Goal: Transaction & Acquisition: Purchase product/service

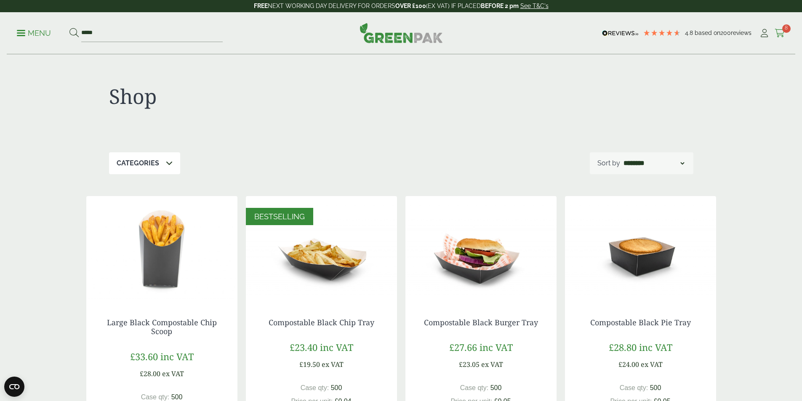
click at [783, 27] on span "8" at bounding box center [787, 28] width 8 height 8
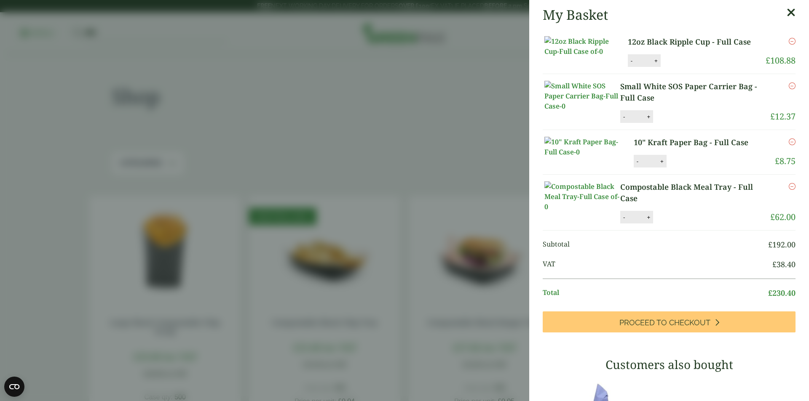
drag, startPoint x: 781, startPoint y: 16, endPoint x: 666, endPoint y: 21, distance: 114.7
click at [786, 16] on icon at bounding box center [790, 13] width 9 height 12
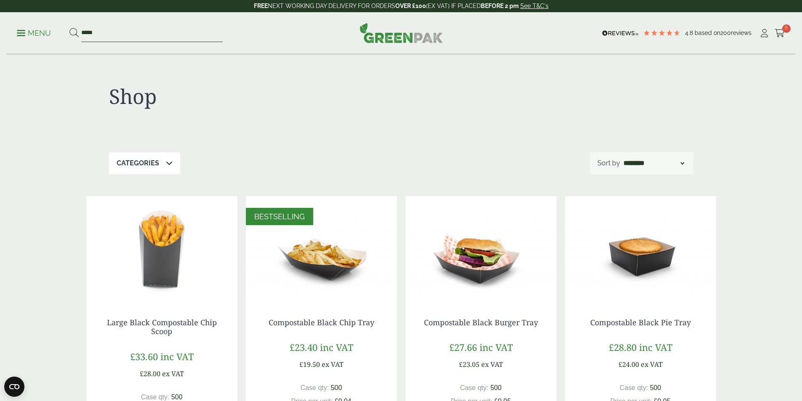
click at [150, 35] on input "*****" at bounding box center [152, 33] width 142 height 18
type input "*"
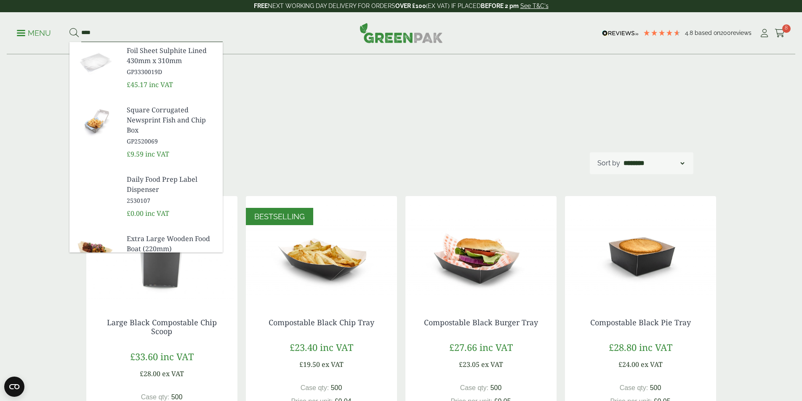
type input "****"
click at [70, 28] on button at bounding box center [74, 33] width 9 height 11
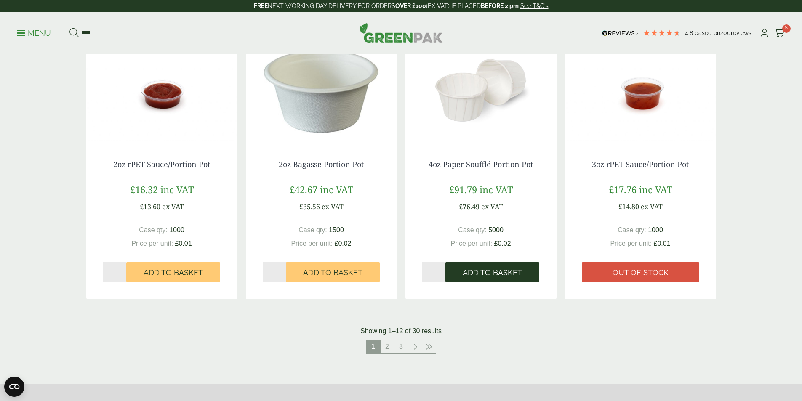
scroll to position [758, 0]
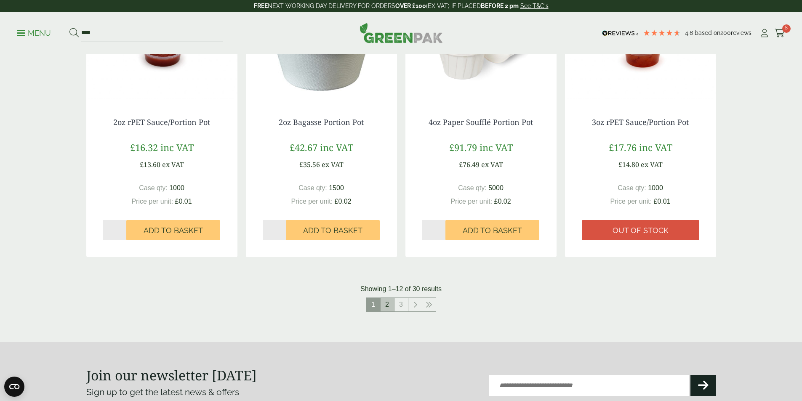
click at [388, 305] on link "2" at bounding box center [387, 304] width 13 height 13
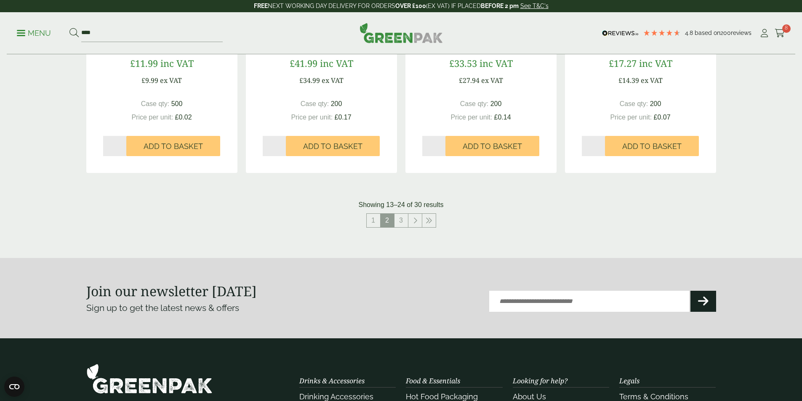
scroll to position [969, 0]
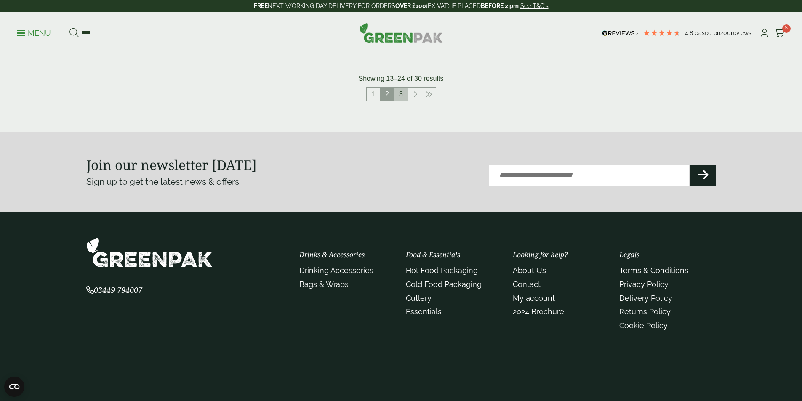
click at [403, 92] on link "3" at bounding box center [401, 94] width 13 height 13
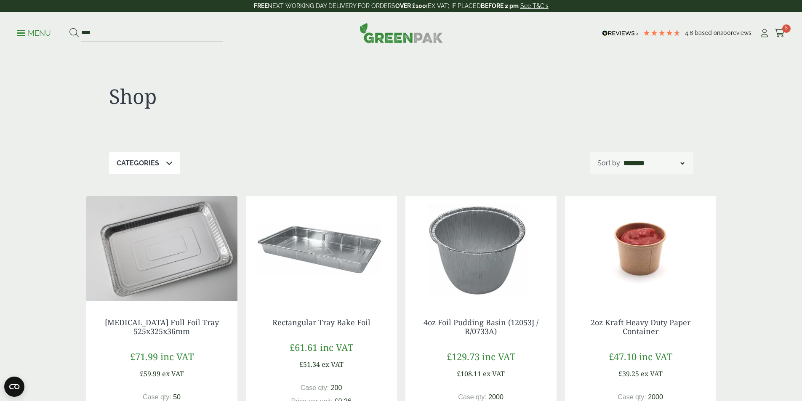
click at [133, 37] on input "****" at bounding box center [152, 33] width 142 height 18
type input "***"
click at [70, 28] on button at bounding box center [74, 33] width 9 height 11
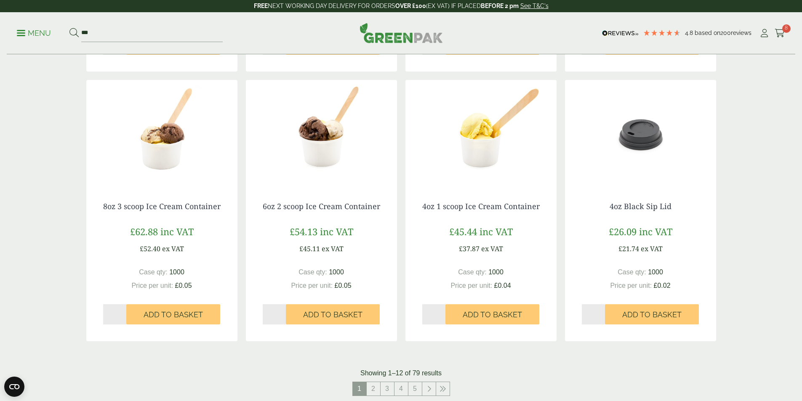
scroll to position [758, 0]
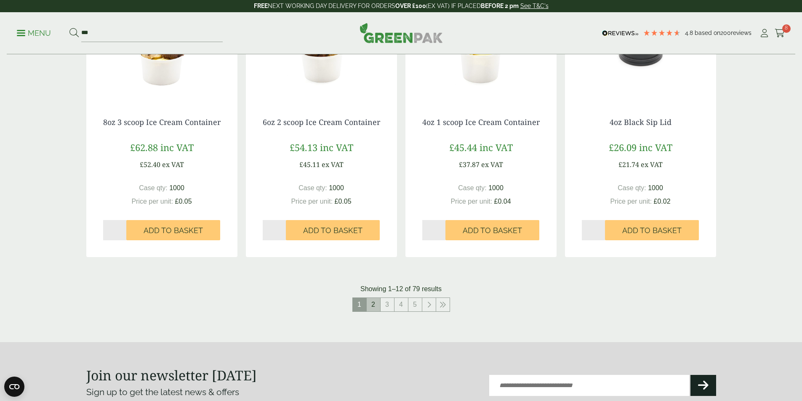
click at [374, 305] on link "2" at bounding box center [373, 304] width 13 height 13
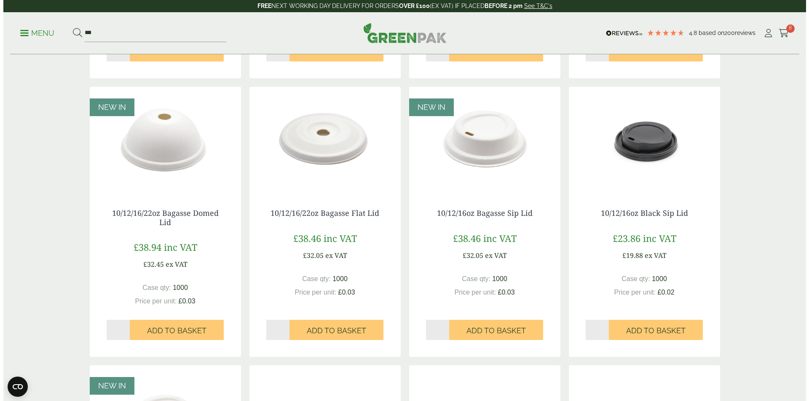
scroll to position [421, 0]
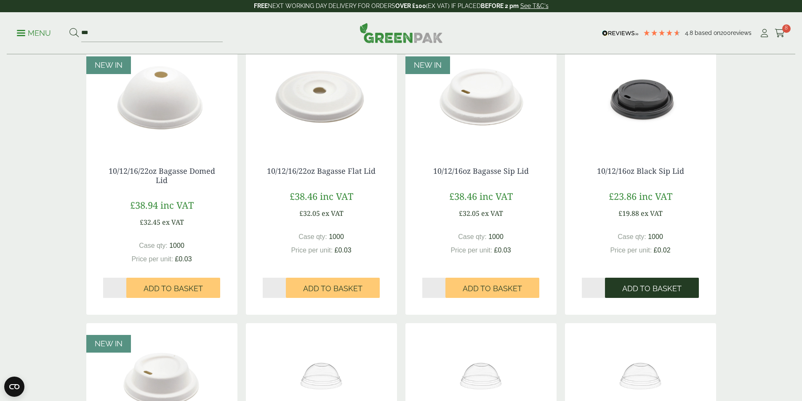
click at [662, 288] on span "Add to Basket" at bounding box center [652, 288] width 59 height 9
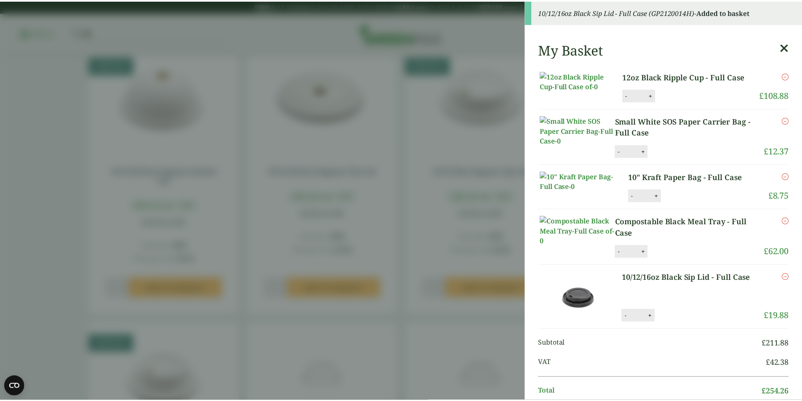
scroll to position [84, 0]
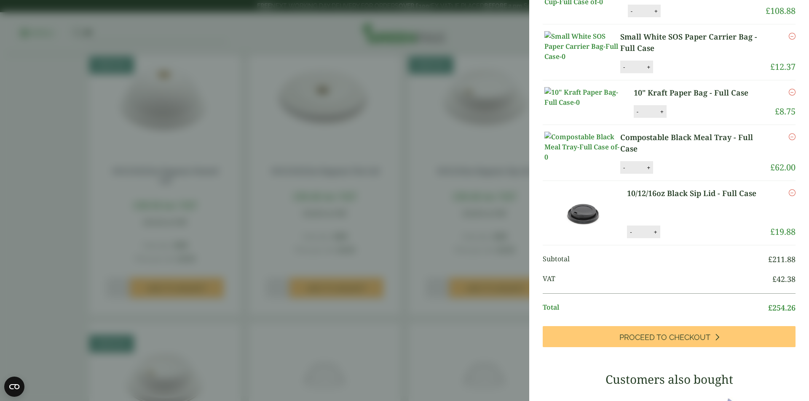
click at [450, 251] on aside "10/12/16oz Black Sip Lid - Full Case (GP2120014H) - Added to basket My Basket 1…" at bounding box center [404, 200] width 809 height 401
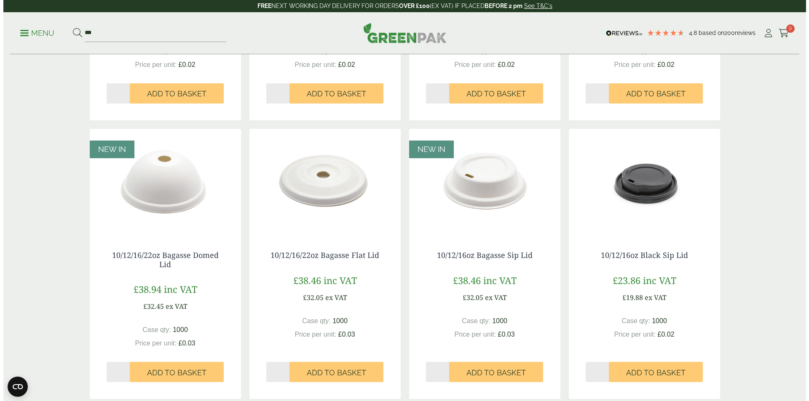
scroll to position [169, 0]
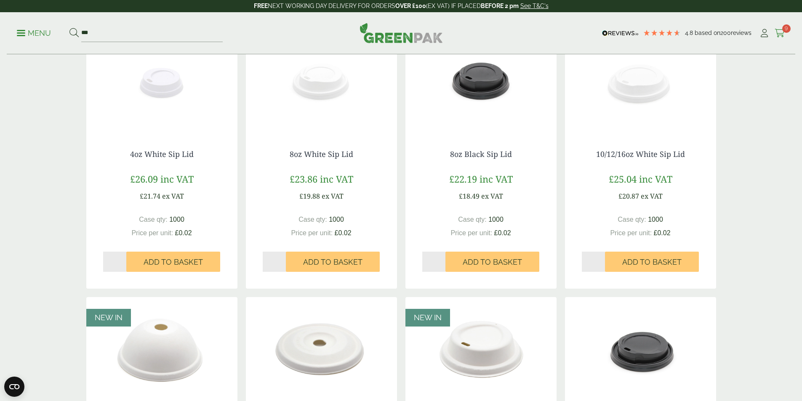
click at [775, 27] on link "Cart 9" at bounding box center [780, 33] width 11 height 13
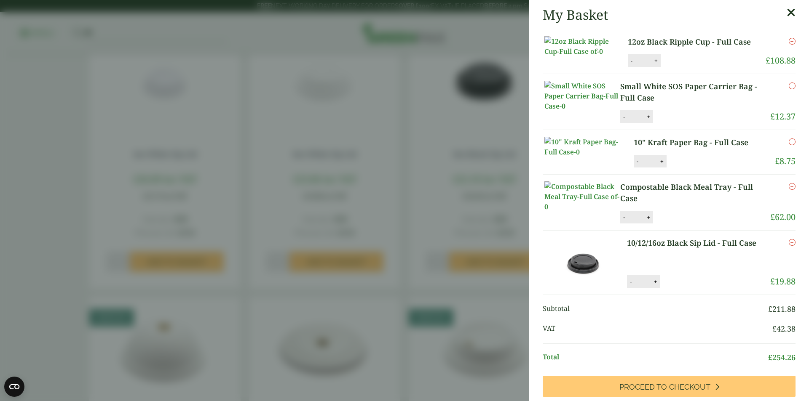
scroll to position [211, 0]
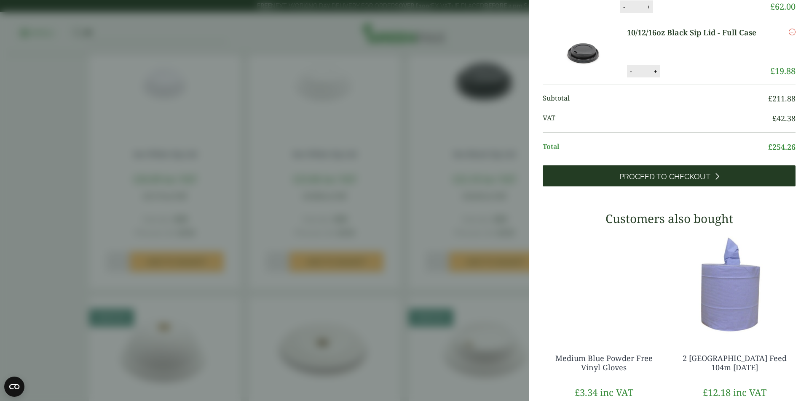
click at [677, 182] on span "Proceed to Checkout" at bounding box center [664, 176] width 91 height 9
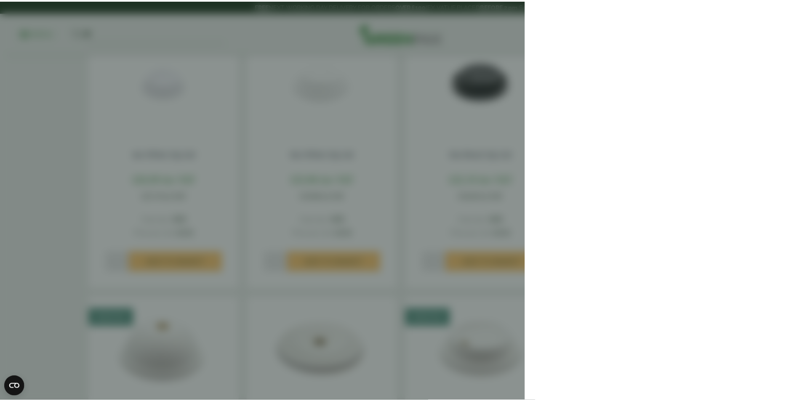
scroll to position [0, 0]
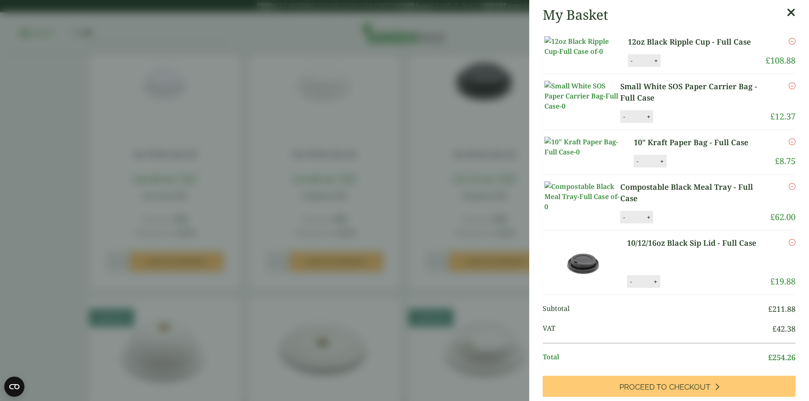
click at [786, 12] on icon at bounding box center [790, 13] width 9 height 12
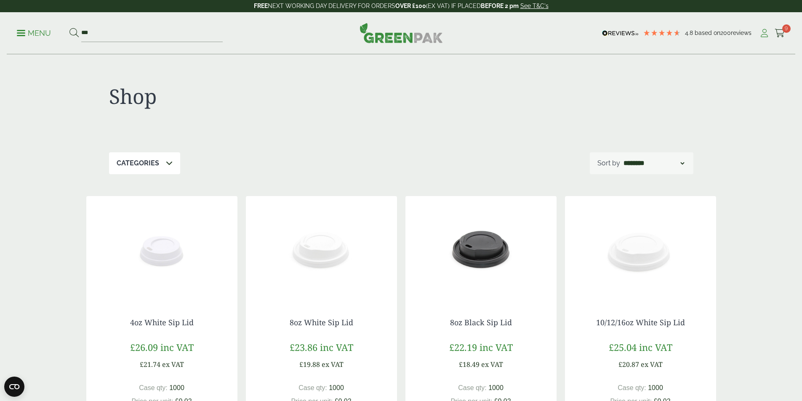
click at [762, 33] on icon at bounding box center [765, 33] width 11 height 8
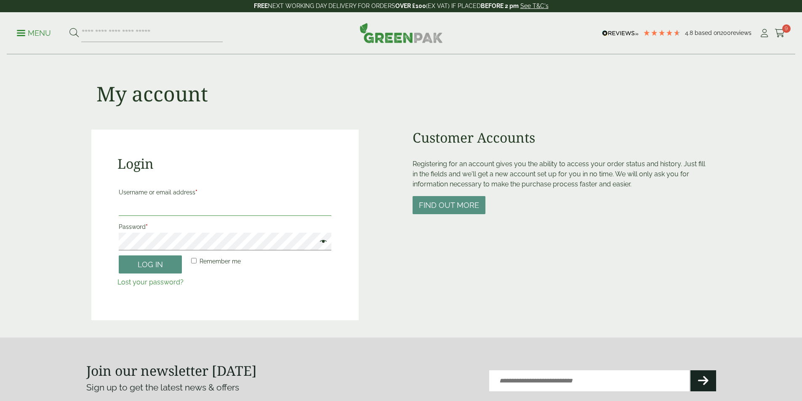
drag, startPoint x: 0, startPoint y: 0, endPoint x: 221, endPoint y: 203, distance: 300.5
click at [221, 203] on input "Username or email address *" at bounding box center [225, 207] width 213 height 18
type input "**********"
click at [119, 256] on button "Log in" at bounding box center [150, 265] width 63 height 18
drag, startPoint x: 150, startPoint y: 268, endPoint x: 289, endPoint y: 289, distance: 141.5
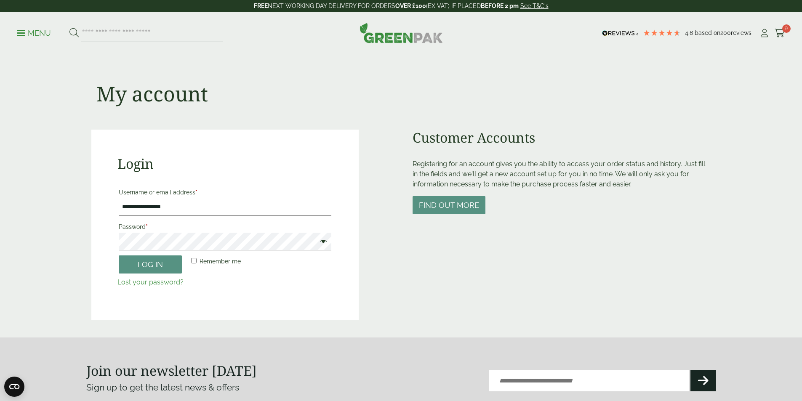
click at [150, 266] on button "Log in" at bounding box center [150, 265] width 63 height 18
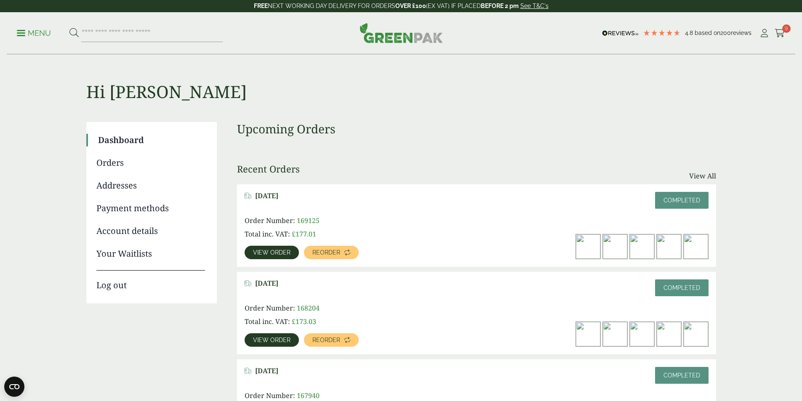
click at [773, 24] on div "Menu 4.8 Based on 200 reviews My Account" at bounding box center [401, 33] width 789 height 42
drag, startPoint x: 780, startPoint y: 30, endPoint x: 770, endPoint y: 64, distance: 34.9
click at [783, 30] on span "9" at bounding box center [787, 28] width 8 height 8
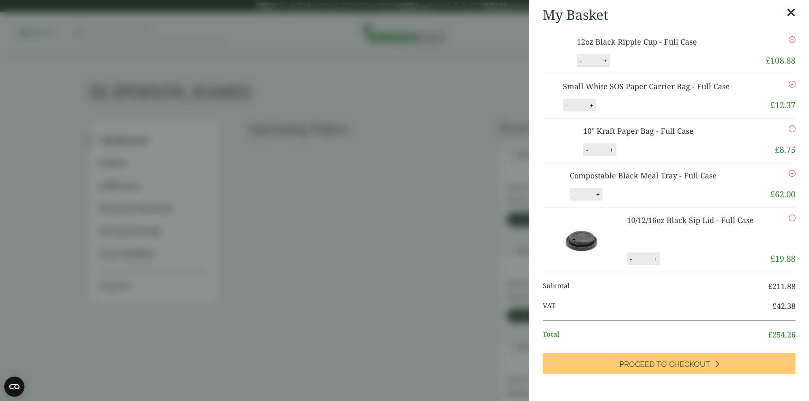
scroll to position [211, 0]
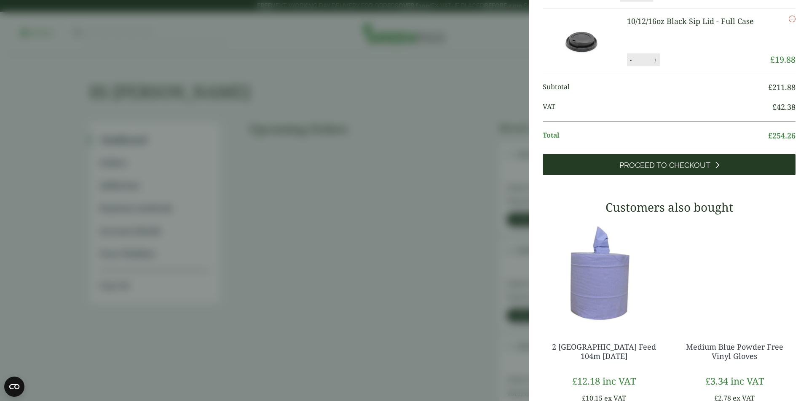
click at [707, 175] on link "Proceed to Checkout" at bounding box center [669, 164] width 253 height 21
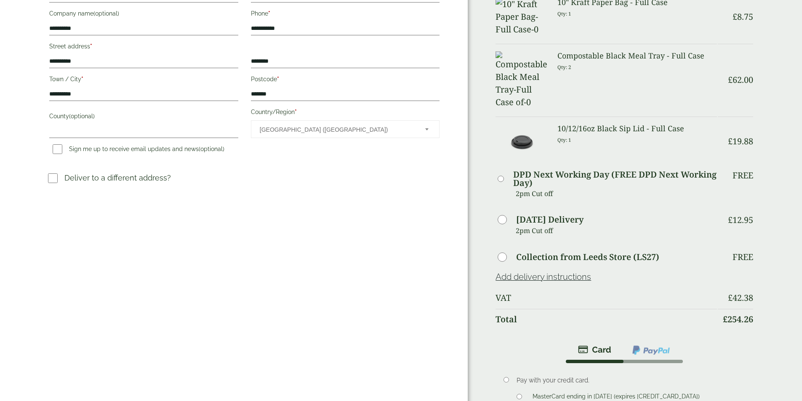
scroll to position [253, 0]
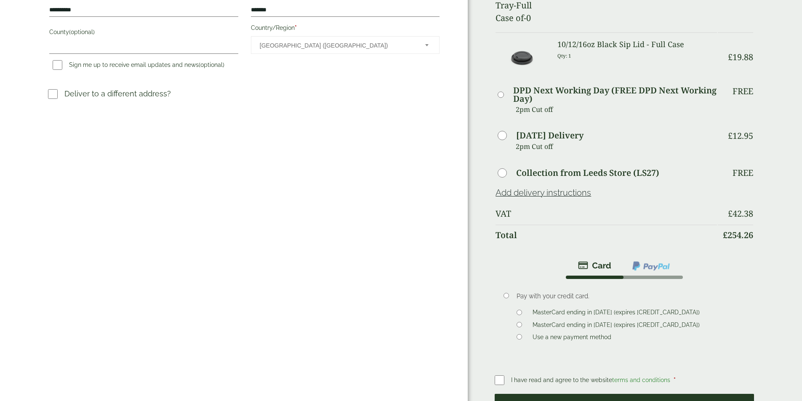
click at [548, 394] on button "Place order" at bounding box center [624, 407] width 259 height 27
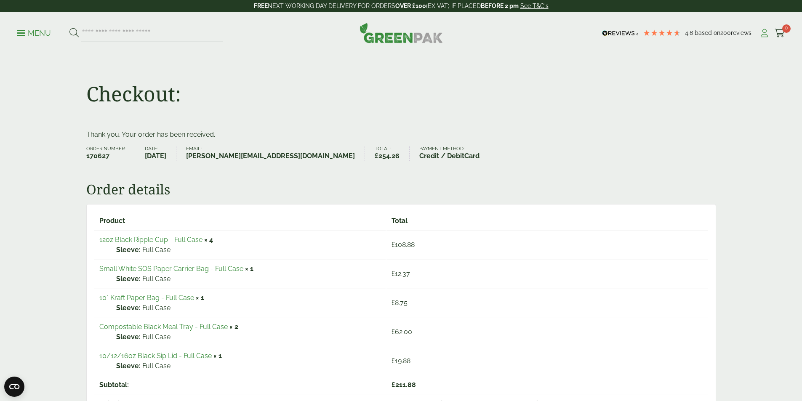
click at [764, 38] on link "My Account" at bounding box center [765, 33] width 11 height 13
click at [764, 34] on icon at bounding box center [765, 33] width 11 height 8
click at [761, 32] on icon at bounding box center [765, 33] width 11 height 8
